Goal: Task Accomplishment & Management: Use online tool/utility

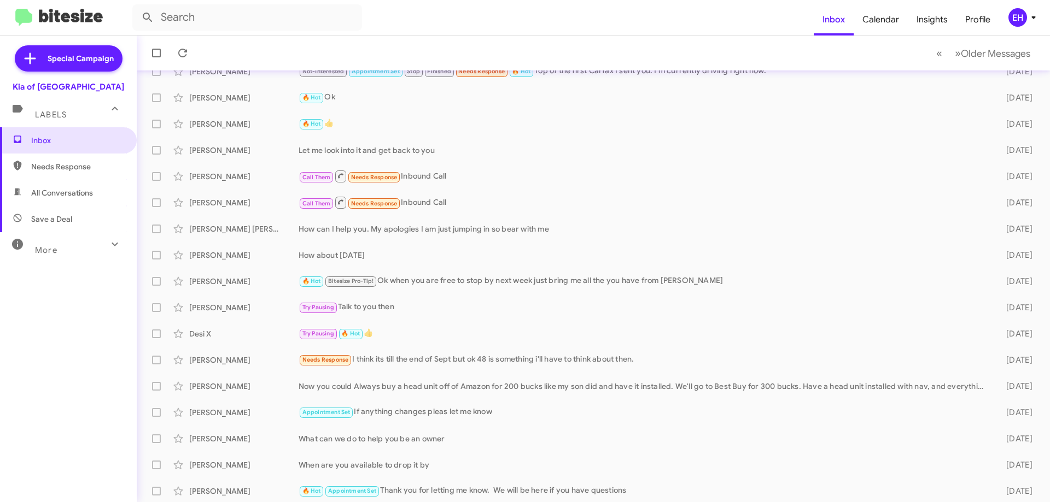
scroll to position [132, 0]
click at [65, 170] on span "Needs Response" at bounding box center [77, 166] width 93 height 11
type input "in:needs-response"
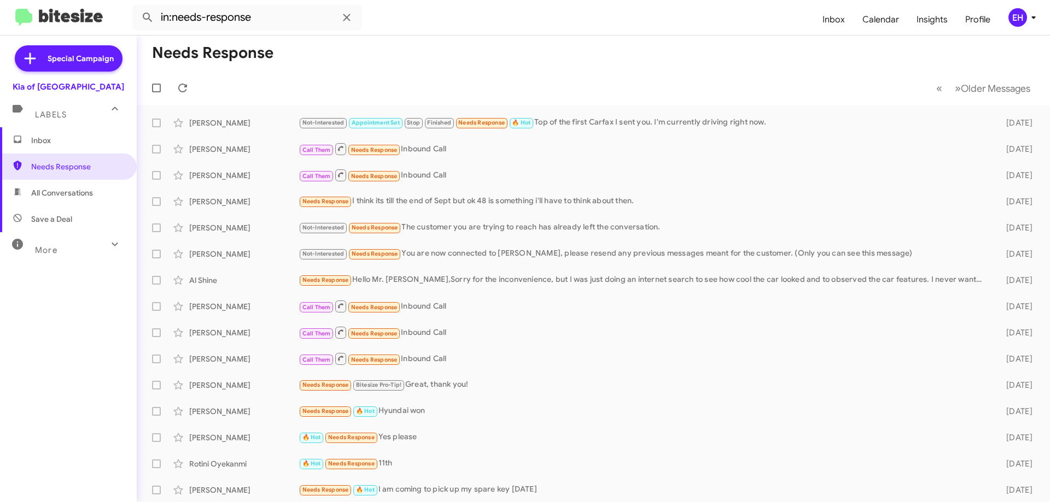
click at [50, 140] on span "Inbox" at bounding box center [77, 140] width 93 height 11
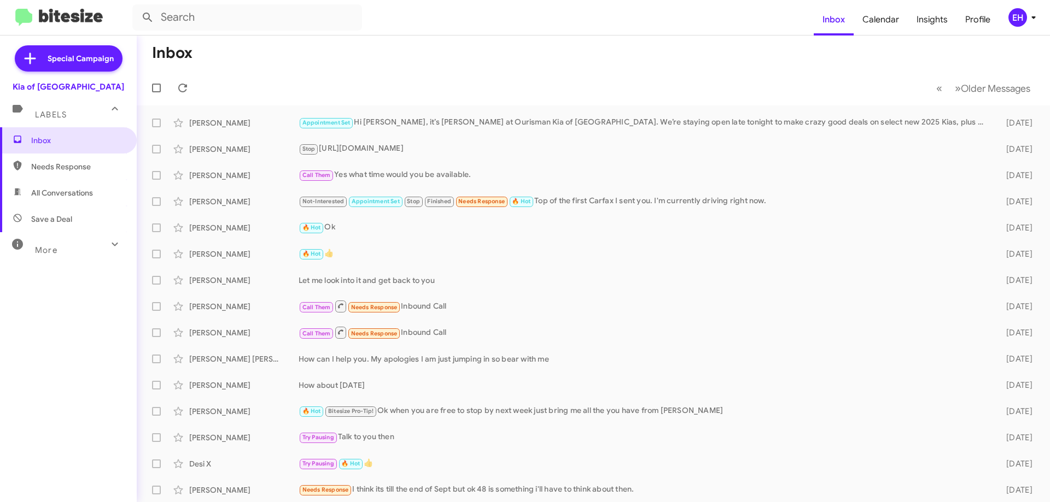
click at [49, 108] on div "Labels" at bounding box center [57, 110] width 97 height 20
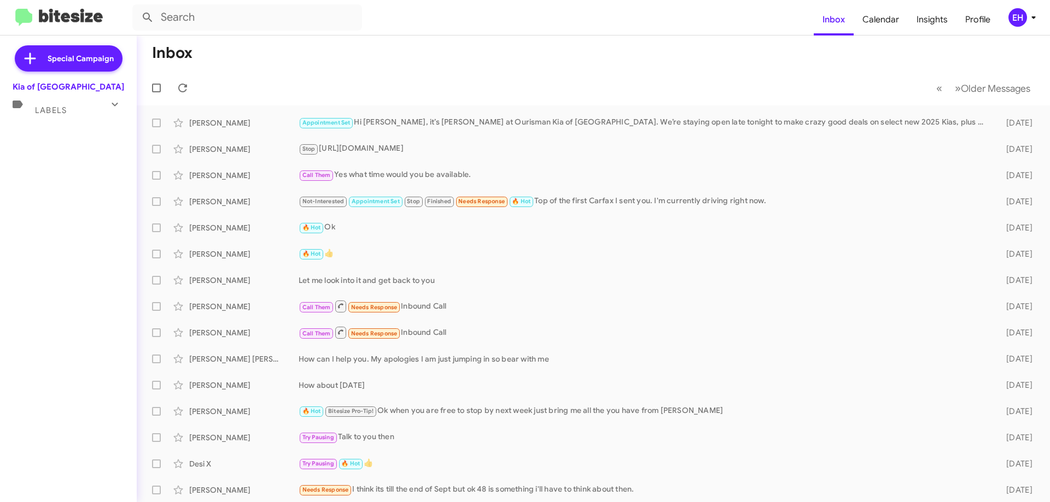
click at [63, 114] on span "Labels" at bounding box center [51, 111] width 32 height 10
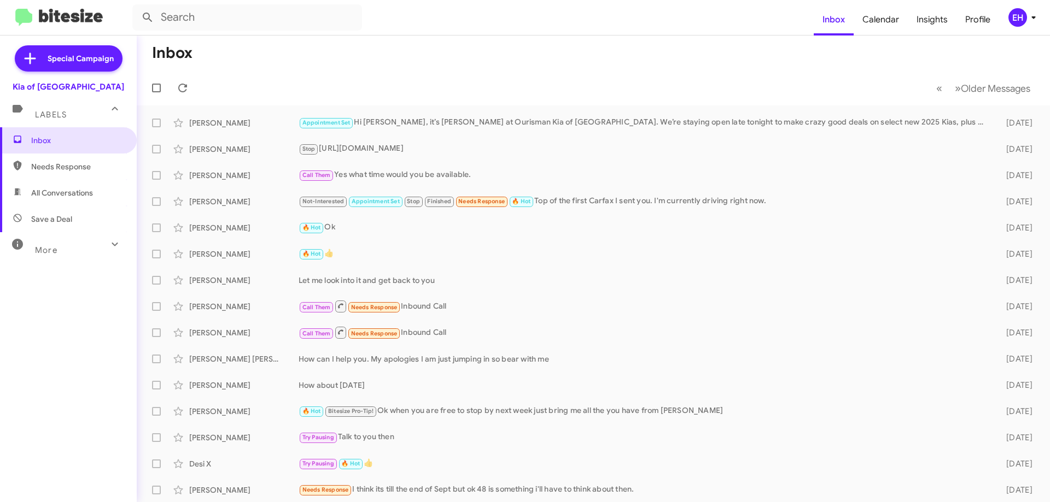
click at [79, 173] on span "Needs Response" at bounding box center [68, 167] width 137 height 26
type input "in:needs-response"
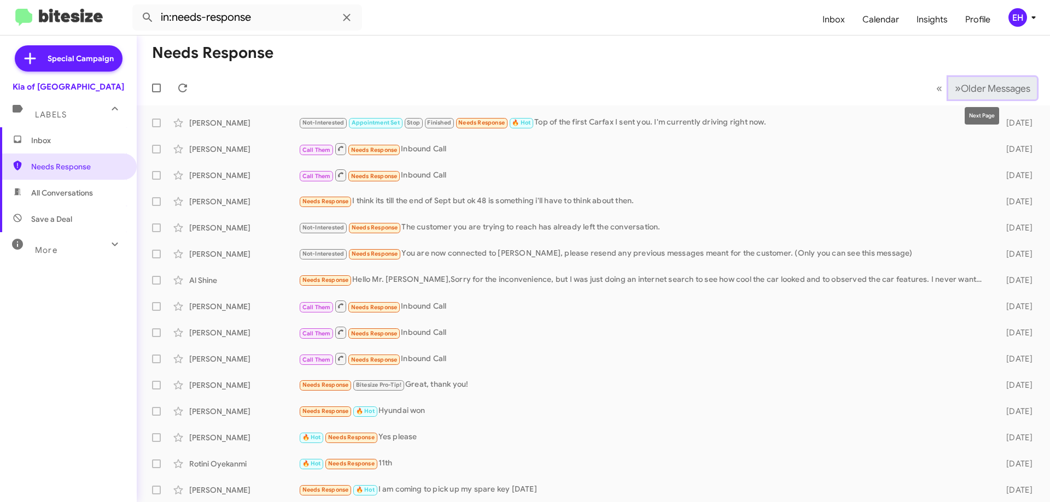
click at [980, 95] on button "» Next Older Messages" at bounding box center [992, 88] width 89 height 22
